Goal: Find specific page/section: Find specific page/section

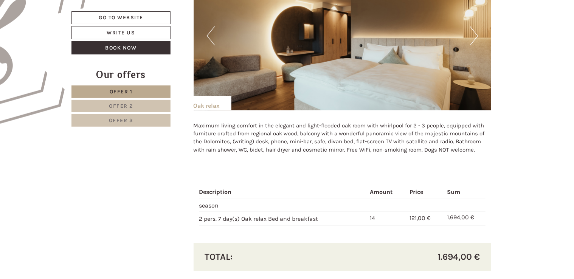
scroll to position [605, 0]
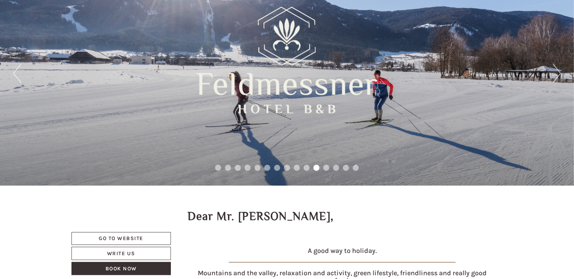
scroll to position [38, 0]
